Goal: Task Accomplishment & Management: Complete application form

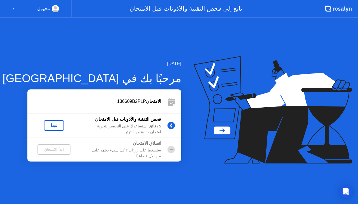
click at [51, 124] on div "لنبدأ" at bounding box center [54, 125] width 16 height 4
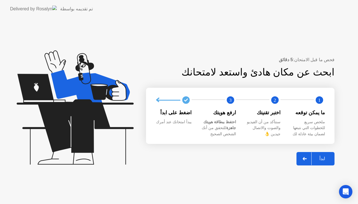
click at [321, 157] on div "ابدأ" at bounding box center [322, 158] width 21 height 5
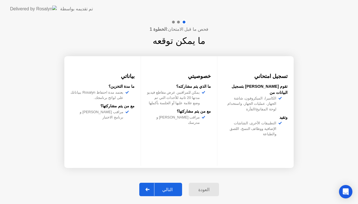
click at [170, 190] on div "التالي" at bounding box center [167, 189] width 26 height 5
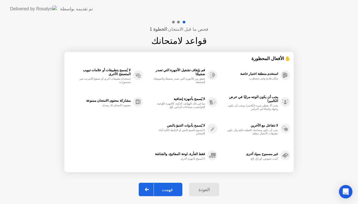
click at [170, 190] on div "فهمت" at bounding box center [167, 189] width 27 height 5
select select "**********"
select select "*******"
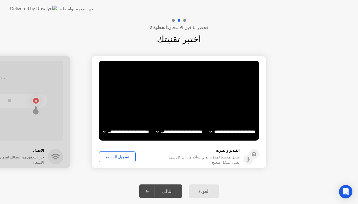
click at [114, 155] on div "تسجيل المقطع" at bounding box center [117, 157] width 33 height 4
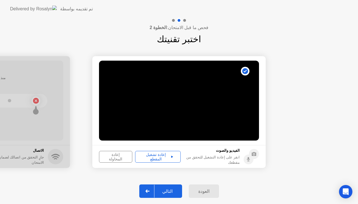
click at [151, 157] on div "إعادة تشغيل المقطع" at bounding box center [158, 157] width 42 height 9
click at [171, 190] on div "التالي" at bounding box center [167, 191] width 26 height 5
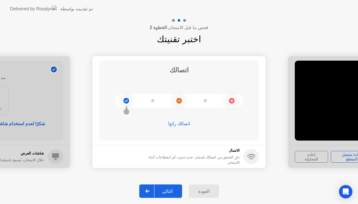
click at [171, 190] on div "التالي" at bounding box center [167, 191] width 26 height 5
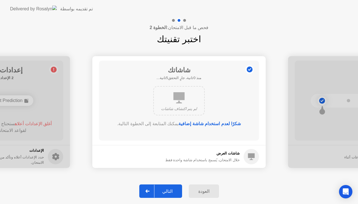
click at [171, 190] on div "التالي" at bounding box center [167, 191] width 26 height 5
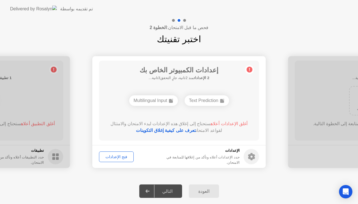
click at [118, 158] on div "فتح الإعدادات" at bounding box center [116, 157] width 31 height 4
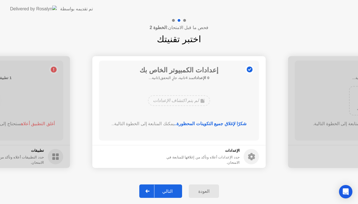
click at [170, 193] on div "التالي" at bounding box center [167, 191] width 26 height 5
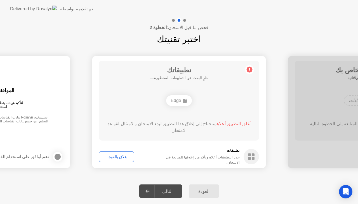
click at [120, 157] on div "إغلاق بالقوة..." at bounding box center [116, 157] width 31 height 4
click at [115, 156] on div "إغلاق بالقوة..." at bounding box center [116, 157] width 31 height 4
click at [114, 157] on div "إغلاق بالقوة..." at bounding box center [116, 157] width 31 height 4
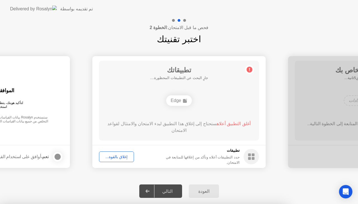
click at [143, 137] on div "تطبيقاتك 1 تطبيق منذ 1ثانية، جارٍ التحقق4ثانية... Edge أغلق التطبيق أعلاه ستحتا…" at bounding box center [179, 101] width 160 height 80
click at [114, 161] on button "إغلاق بالقوة..." at bounding box center [116, 157] width 35 height 11
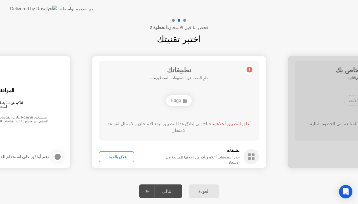
click at [115, 155] on div "إغلاق بالقوة..." at bounding box center [116, 157] width 31 height 4
click at [128, 153] on button "إغلاق بالقوة..." at bounding box center [116, 157] width 35 height 11
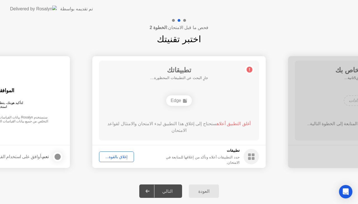
click at [124, 156] on div "إغلاق بالقوة..." at bounding box center [116, 157] width 31 height 4
click at [248, 68] on circle at bounding box center [250, 70] width 6 height 6
click at [250, 70] on circle at bounding box center [250, 70] width 6 height 6
click at [174, 194] on div "التالي" at bounding box center [167, 191] width 26 height 5
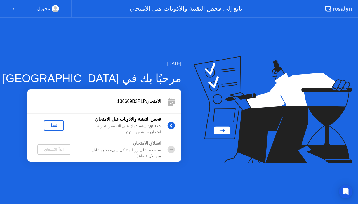
click at [52, 122] on button "لنبدأ" at bounding box center [54, 125] width 20 height 11
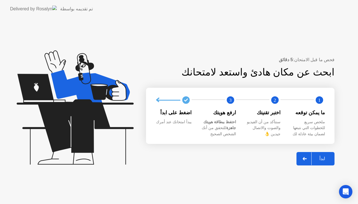
click at [304, 160] on icon at bounding box center [305, 158] width 4 height 3
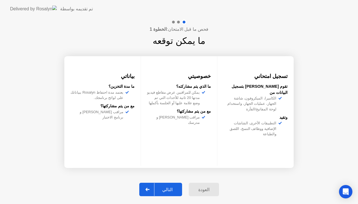
click at [168, 188] on div "التالي" at bounding box center [167, 189] width 26 height 5
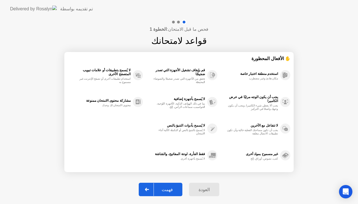
click at [168, 188] on div "فهمت" at bounding box center [167, 189] width 27 height 5
select select "**********"
select select "*******"
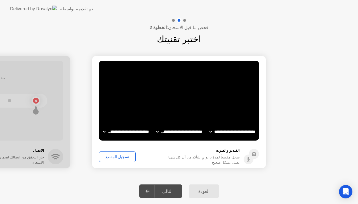
click at [113, 155] on div "تسجيل المقطع" at bounding box center [117, 157] width 33 height 4
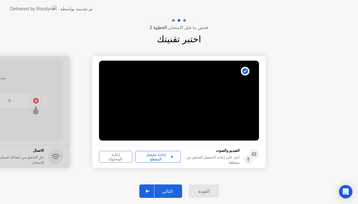
click at [147, 160] on button "إعادة تشغيل المقطع" at bounding box center [158, 157] width 46 height 12
click at [174, 194] on div "التالي" at bounding box center [167, 191] width 26 height 5
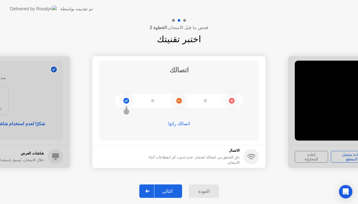
click at [174, 194] on div "التالي" at bounding box center [167, 191] width 26 height 5
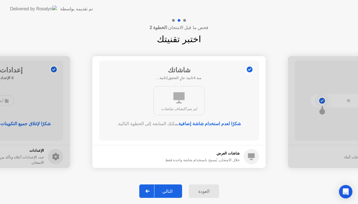
click at [174, 194] on div "التالي" at bounding box center [167, 191] width 26 height 5
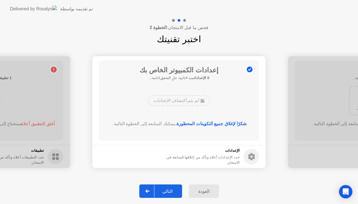
click at [174, 194] on div "التالي" at bounding box center [167, 191] width 26 height 5
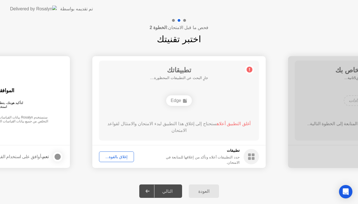
click at [118, 157] on div "إغلاق بالقوة..." at bounding box center [116, 157] width 31 height 4
click at [249, 70] on icon at bounding box center [249, 69] width 1 height 3
click at [231, 121] on div "أغلق التطبيق أعلاه ستحتاج إلى إغلاق هذا التطبيق لبدء الامتحان والامتثال لقواعد …" at bounding box center [179, 127] width 144 height 13
click at [71, 32] on div "فحص ما قبل الامتحان: الخطوة 2 اختبر تقنيتك" at bounding box center [179, 32] width 358 height 28
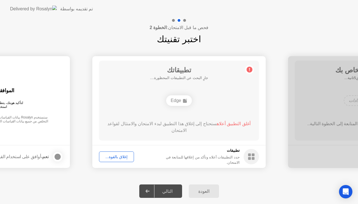
drag, startPoint x: 169, startPoint y: 191, endPoint x: 190, endPoint y: 118, distance: 76.3
click at [190, 118] on div "**********" at bounding box center [179, 111] width 358 height 186
click at [120, 155] on div "إغلاق بالقوة..." at bounding box center [116, 157] width 31 height 4
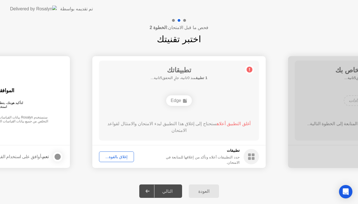
click at [116, 158] on div "إغلاق بالقوة..." at bounding box center [116, 157] width 31 height 4
click at [112, 155] on div "إغلاق بالقوة..." at bounding box center [116, 157] width 31 height 4
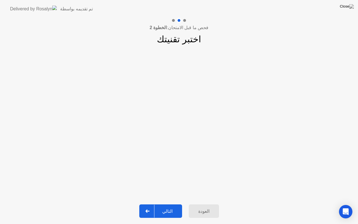
click at [165, 204] on div "التالي" at bounding box center [167, 210] width 26 height 5
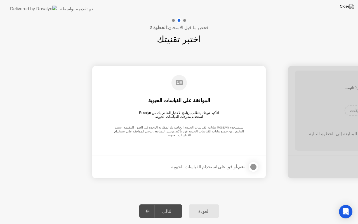
click at [256, 166] on div at bounding box center [253, 166] width 7 height 7
click at [171, 204] on button "التالي" at bounding box center [160, 210] width 43 height 13
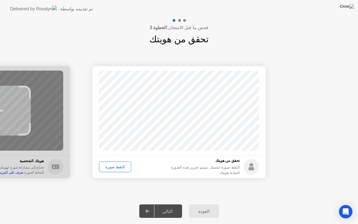
click at [120, 166] on div "التقط صورة" at bounding box center [115, 167] width 28 height 4
click at [173, 204] on div "التالي" at bounding box center [167, 210] width 26 height 5
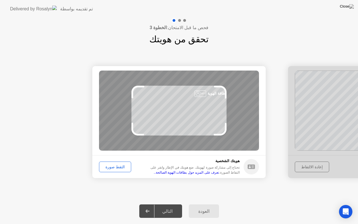
click at [115, 165] on div "التقط صورة" at bounding box center [115, 167] width 28 height 4
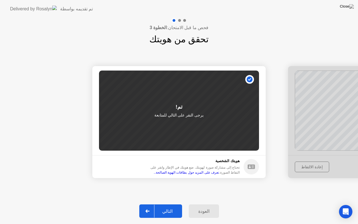
click at [174, 204] on button "التالي" at bounding box center [160, 210] width 43 height 13
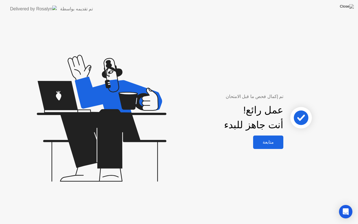
click at [267, 142] on div "متابعة" at bounding box center [268, 141] width 27 height 5
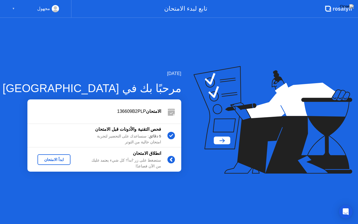
click at [61, 158] on div "ابدأ الامتحان" at bounding box center [54, 159] width 29 height 4
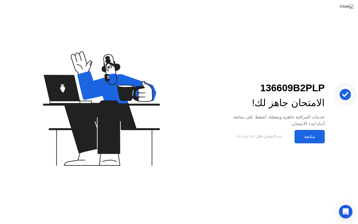
click at [314, 134] on div "متابعة" at bounding box center [309, 136] width 27 height 5
